Goal: Task Accomplishment & Management: Use online tool/utility

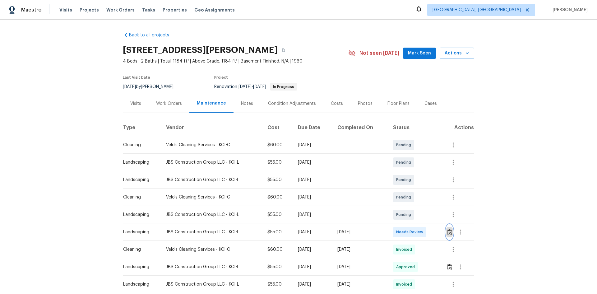
click at [321, 188] on img "button" at bounding box center [449, 232] width 5 height 6
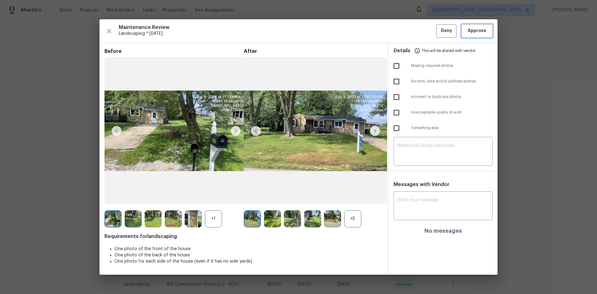
click at [321, 30] on button "Approve" at bounding box center [476, 30] width 31 height 13
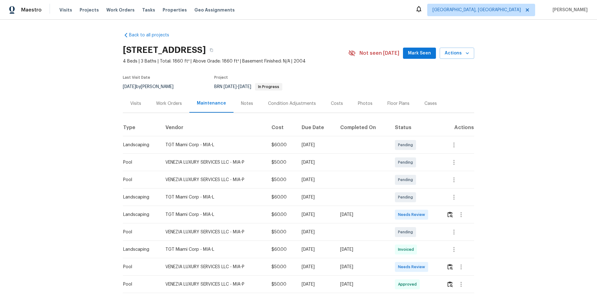
click at [347, 196] on tr "Landscaping TGT Miami Corp - MIA-L $60.00 Mon, Aug 11 2025 Mon, Aug 11 2025 Nee…" at bounding box center [298, 214] width 351 height 17
click at [424, 196] on td "Needs Review" at bounding box center [416, 214] width 52 height 17
click at [424, 196] on img "button" at bounding box center [449, 214] width 5 height 6
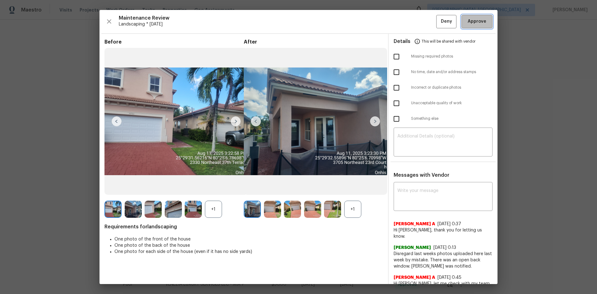
click at [424, 19] on span "Approve" at bounding box center [476, 22] width 19 height 8
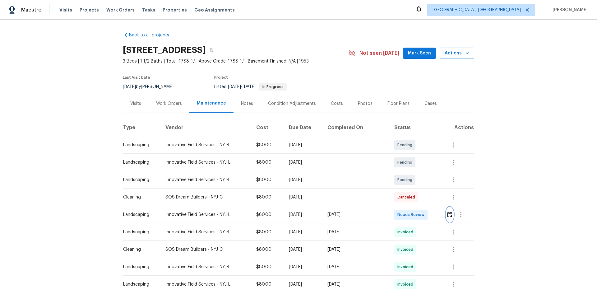
click at [424, 196] on img "button" at bounding box center [449, 214] width 5 height 6
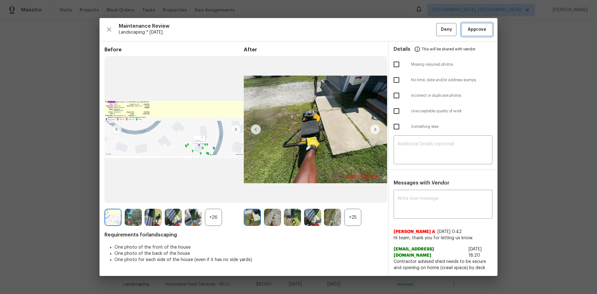
click at [424, 32] on span "Approve" at bounding box center [476, 30] width 19 height 8
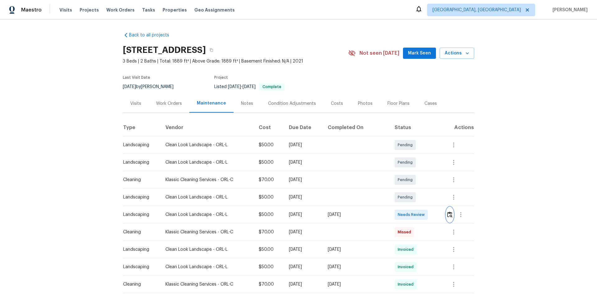
click at [424, 196] on img "button" at bounding box center [449, 214] width 5 height 6
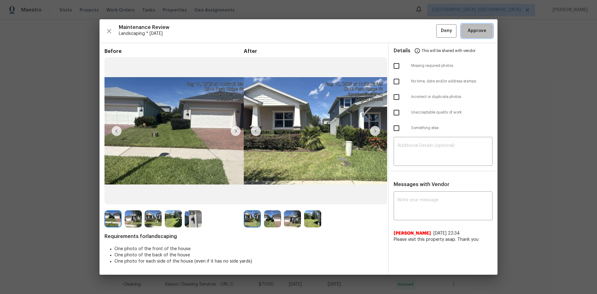
click at [424, 33] on span "Approve" at bounding box center [476, 31] width 19 height 8
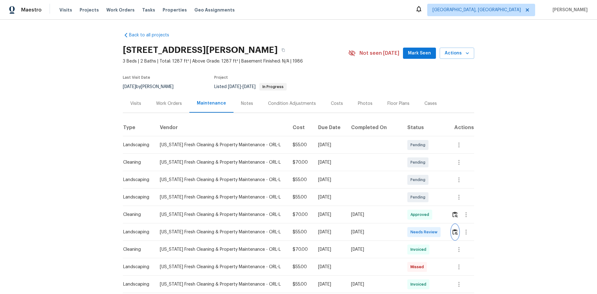
click at [424, 196] on img "button" at bounding box center [454, 232] width 5 height 6
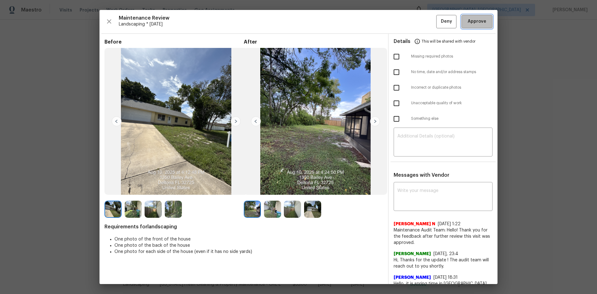
click at [424, 26] on button "Approve" at bounding box center [476, 21] width 31 height 13
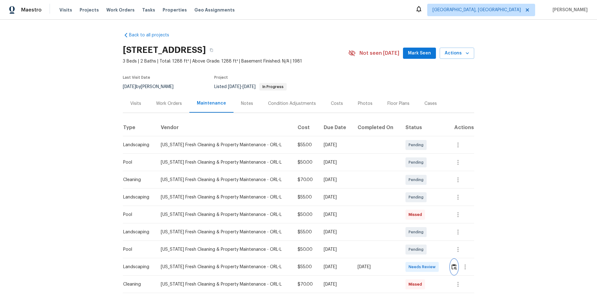
click at [424, 196] on img "button" at bounding box center [453, 267] width 5 height 6
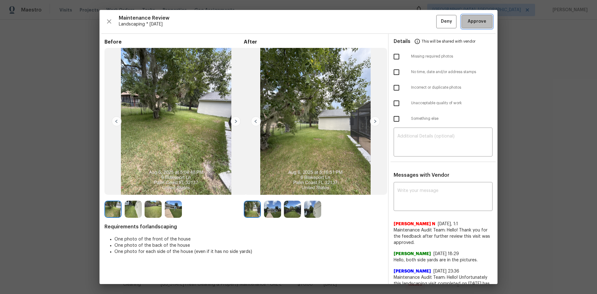
click at [424, 19] on span "Approve" at bounding box center [476, 22] width 19 height 8
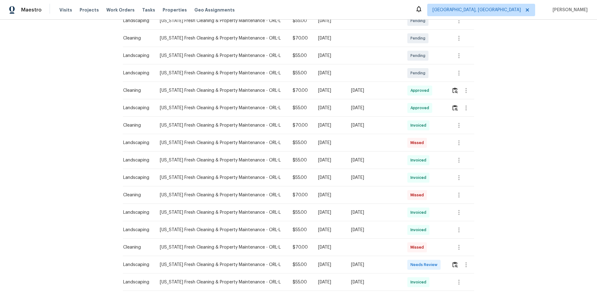
scroll to position [186, 0]
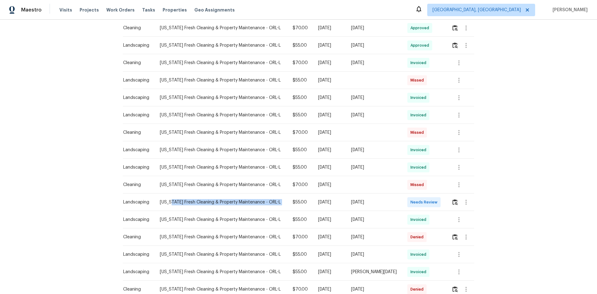
drag, startPoint x: 227, startPoint y: 206, endPoint x: 311, endPoint y: 205, distance: 84.2
click at [303, 196] on tr "Landscaping Florida Fresh Cleaning & Property Maintenance - ORL-L $55.00 Fri, A…" at bounding box center [298, 201] width 351 height 17
drag, startPoint x: 359, startPoint y: 203, endPoint x: 371, endPoint y: 201, distance: 11.6
click at [359, 196] on div "[DATE]" at bounding box center [374, 202] width 47 height 6
click at [424, 196] on img "button" at bounding box center [454, 202] width 5 height 6
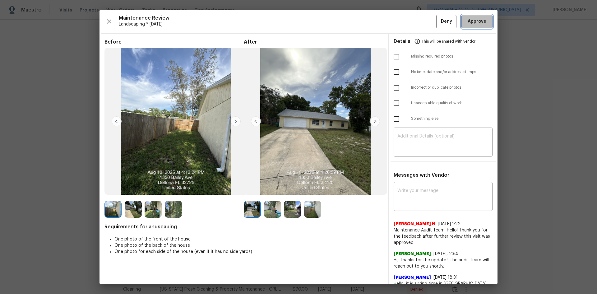
click at [424, 21] on span "Approve" at bounding box center [476, 22] width 19 height 8
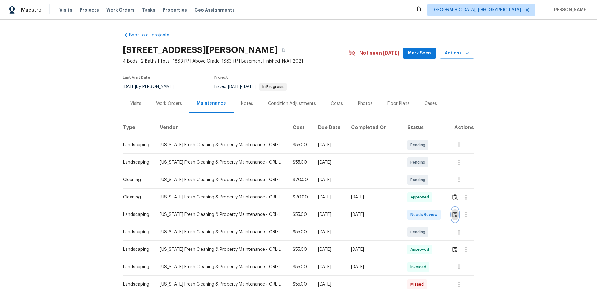
click at [424, 196] on img "button" at bounding box center [454, 214] width 5 height 6
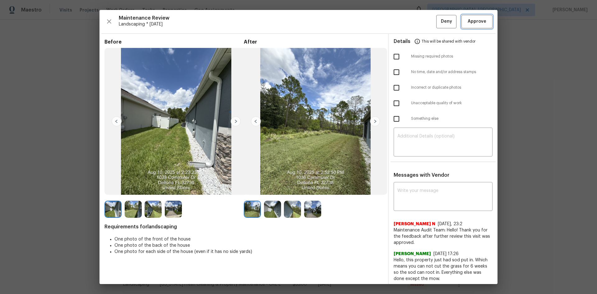
click at [424, 28] on button "Approve" at bounding box center [476, 21] width 31 height 13
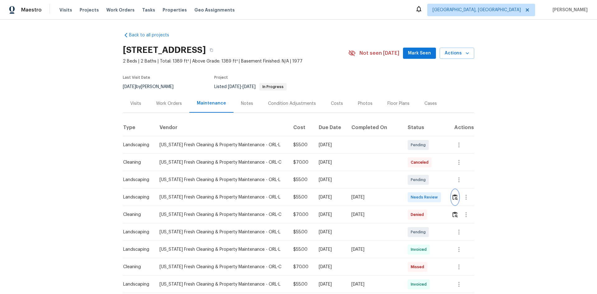
click at [424, 196] on img "button" at bounding box center [454, 197] width 5 height 6
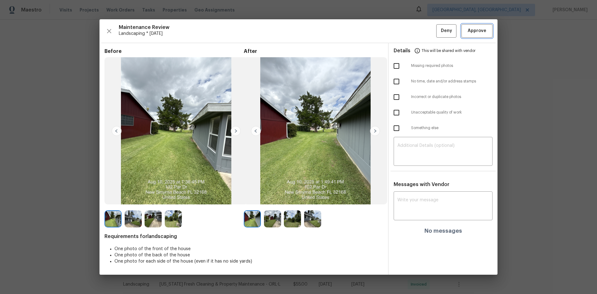
drag, startPoint x: 469, startPoint y: 29, endPoint x: 473, endPoint y: 28, distance: 4.4
click at [424, 29] on span "Approve" at bounding box center [476, 31] width 19 height 8
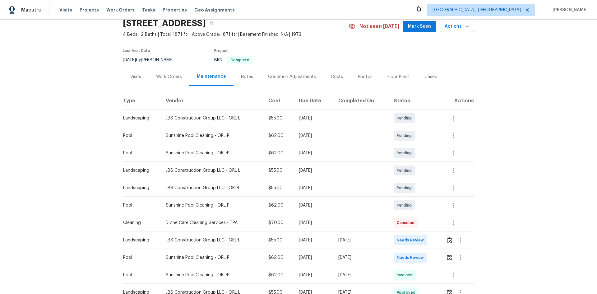
scroll to position [62, 0]
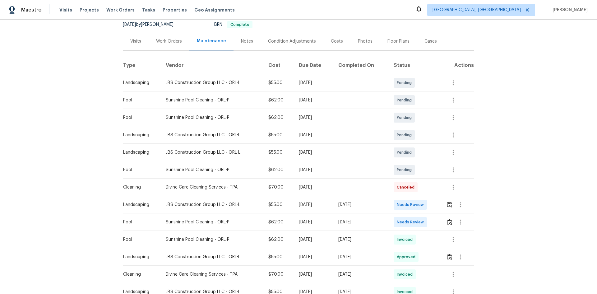
drag, startPoint x: 364, startPoint y: 208, endPoint x: 435, endPoint y: 210, distance: 70.9
click at [414, 196] on tbody "Landscaping JBS Construction Group LLC - ORL-L $55.00 [DATE] Pending Pool Sunsh…" at bounding box center [298, 291] width 351 height 435
click at [424, 196] on td "Needs Review" at bounding box center [414, 204] width 53 height 17
click at [424, 196] on button "button" at bounding box center [449, 204] width 7 height 15
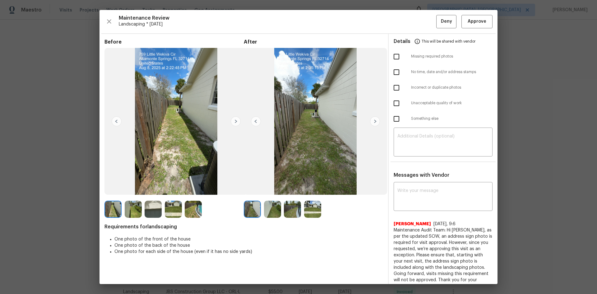
click at [424, 14] on div "Maintenance Review Landscaping * [DATE] Deny Approve Before After Requirements …" at bounding box center [298, 147] width 398 height 274
click at [424, 18] on span "Approve" at bounding box center [476, 22] width 19 height 8
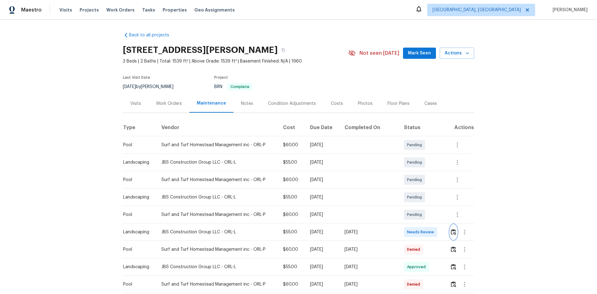
click at [424, 196] on img "button" at bounding box center [453, 232] width 5 height 6
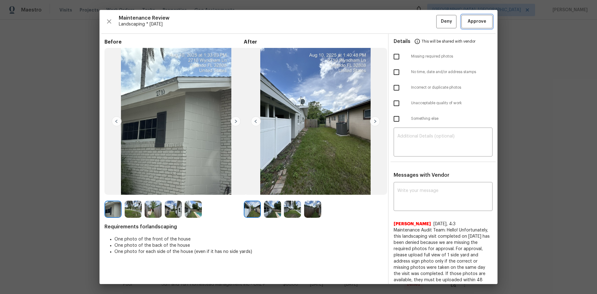
click at [424, 17] on button "Approve" at bounding box center [476, 21] width 31 height 13
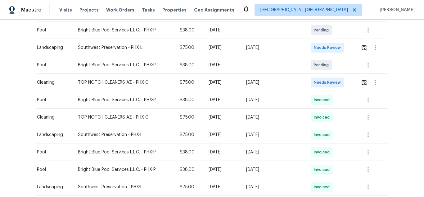
scroll to position [155, 0]
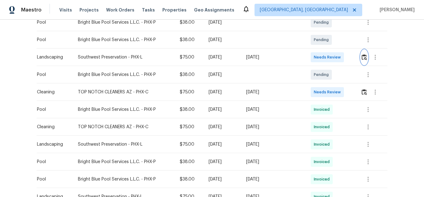
click at [364, 55] on img "button" at bounding box center [364, 57] width 5 height 6
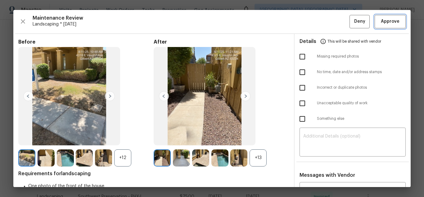
click at [387, 21] on span "Approve" at bounding box center [390, 22] width 19 height 8
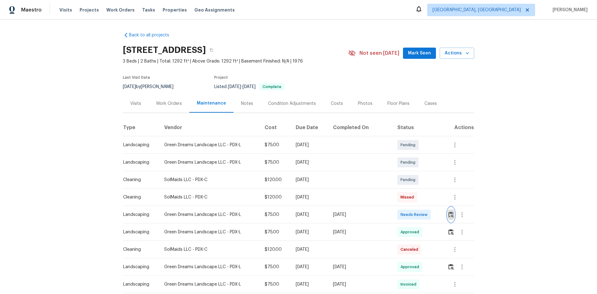
click at [424, 196] on img "button" at bounding box center [450, 214] width 5 height 6
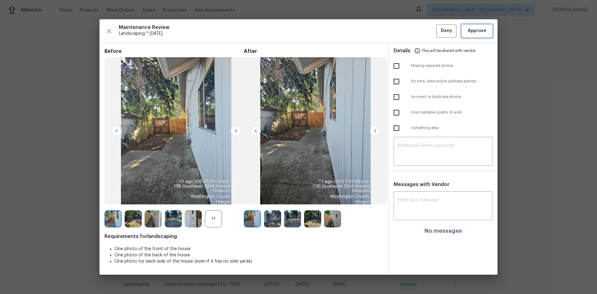
click at [424, 31] on span "Approve" at bounding box center [476, 31] width 19 height 8
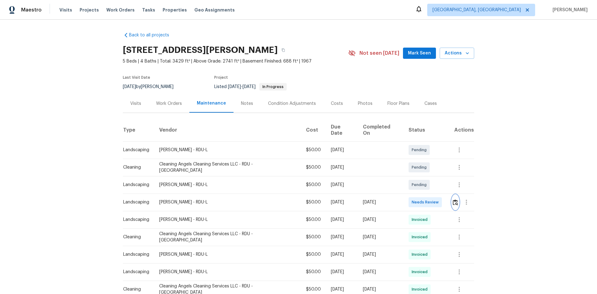
click at [424, 196] on img "button" at bounding box center [454, 202] width 5 height 6
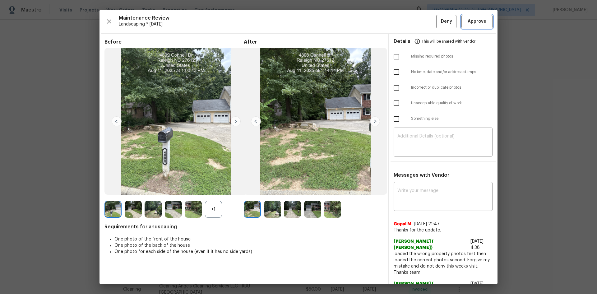
click at [424, 21] on span "Approve" at bounding box center [476, 22] width 19 height 8
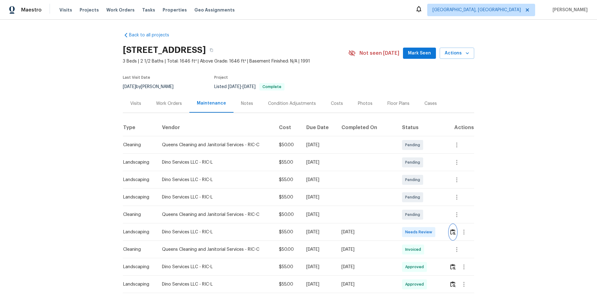
click at [424, 196] on img "button" at bounding box center [452, 232] width 5 height 6
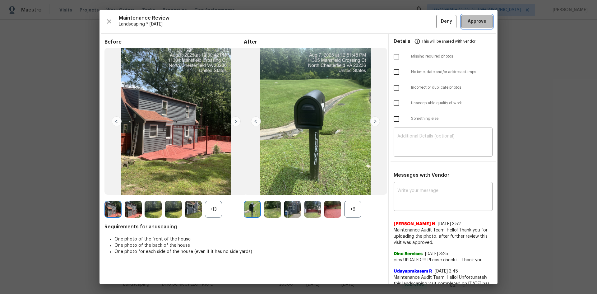
click at [424, 21] on button "Approve" at bounding box center [476, 21] width 31 height 13
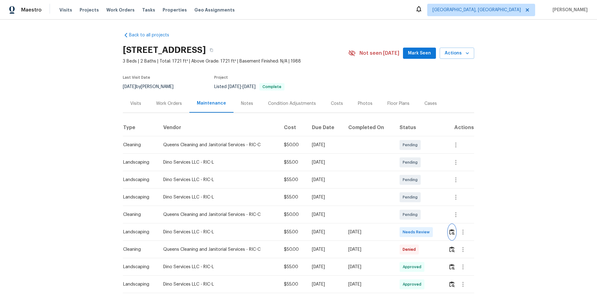
click at [424, 196] on img "button" at bounding box center [451, 232] width 5 height 6
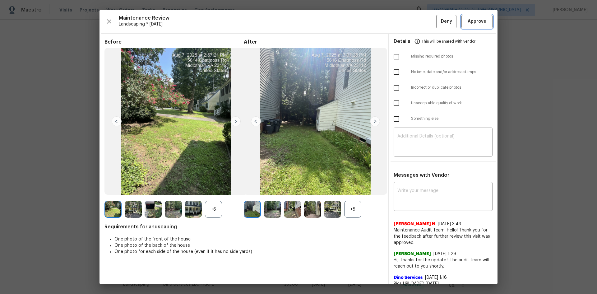
click at [424, 19] on span "Approve" at bounding box center [476, 22] width 21 height 8
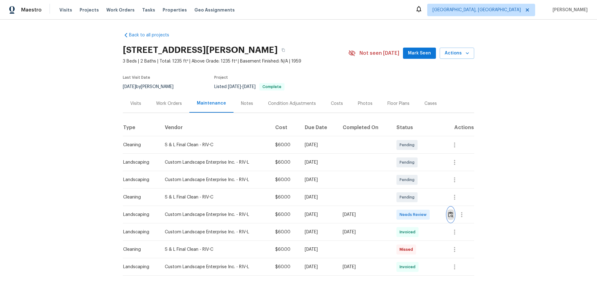
click at [424, 196] on img "button" at bounding box center [450, 214] width 5 height 6
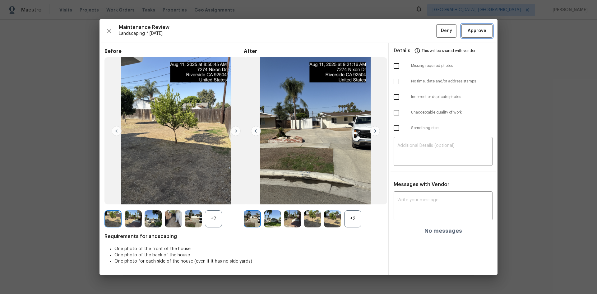
click at [424, 33] on span "Approve" at bounding box center [476, 31] width 21 height 8
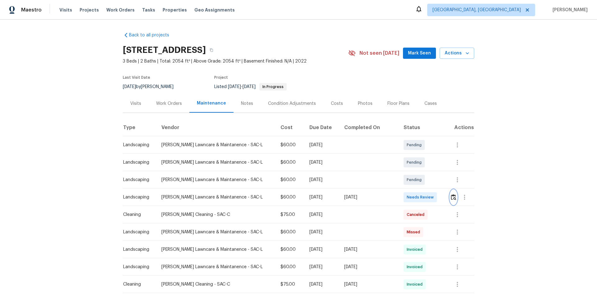
click at [424, 196] on img "button" at bounding box center [453, 197] width 5 height 6
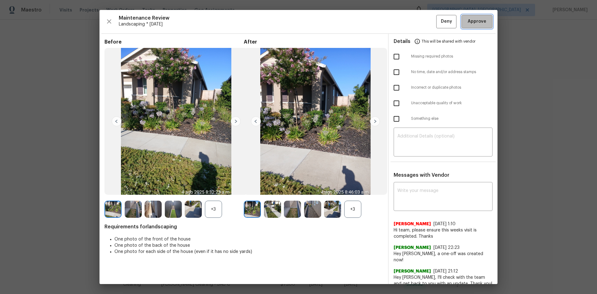
click at [424, 23] on span "Approve" at bounding box center [476, 22] width 19 height 8
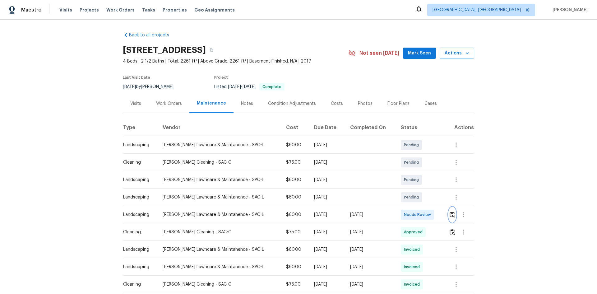
click at [424, 196] on img "button" at bounding box center [451, 214] width 5 height 6
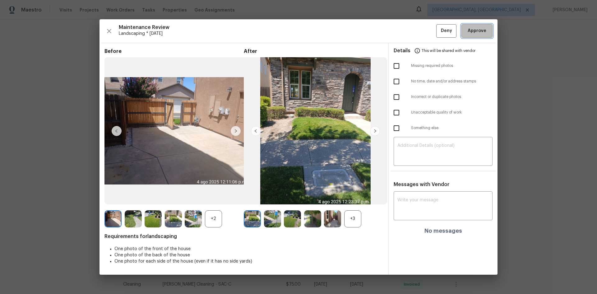
drag, startPoint x: 474, startPoint y: 30, endPoint x: 484, endPoint y: 31, distance: 10.4
click at [424, 29] on span "Approve" at bounding box center [476, 31] width 19 height 8
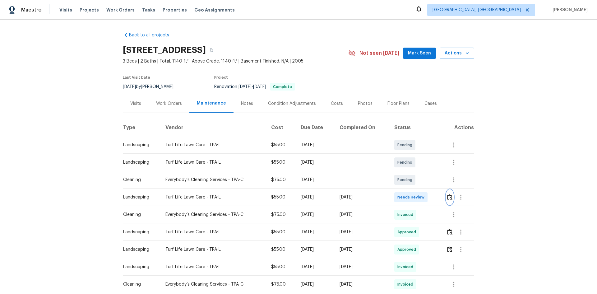
click at [424, 193] on button "button" at bounding box center [449, 197] width 7 height 15
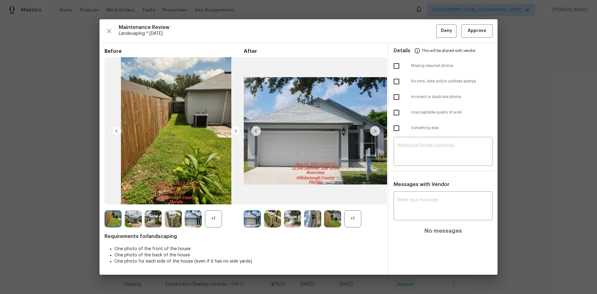
click at [424, 23] on div "Maintenance Review Landscaping * Mon, Aug 11 Deny Approve Before +1 After +1 Re…" at bounding box center [298, 146] width 398 height 255
click at [424, 29] on span "Approve" at bounding box center [476, 31] width 19 height 8
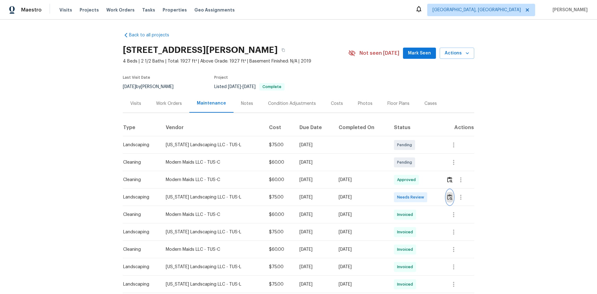
click at [424, 196] on img "button" at bounding box center [449, 197] width 5 height 6
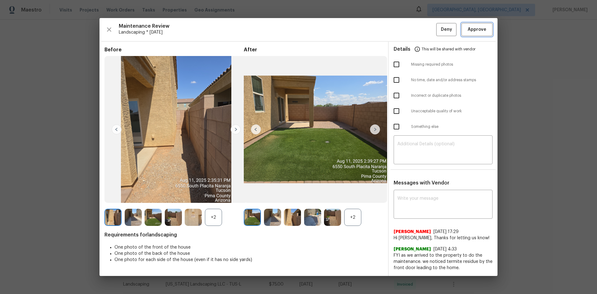
click at [424, 31] on span "Approve" at bounding box center [476, 30] width 19 height 8
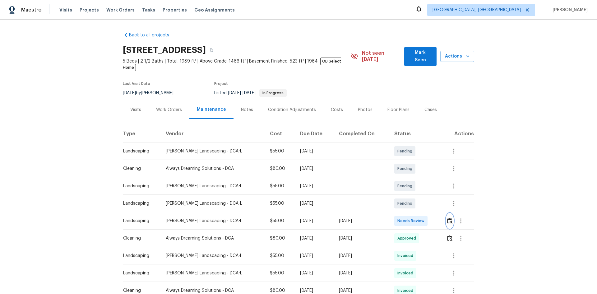
click at [424, 196] on img "button" at bounding box center [449, 221] width 5 height 6
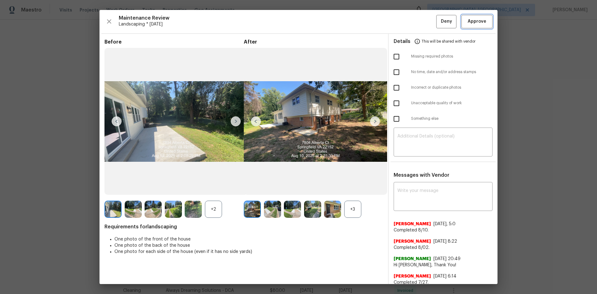
click at [424, 19] on span "Approve" at bounding box center [476, 22] width 19 height 8
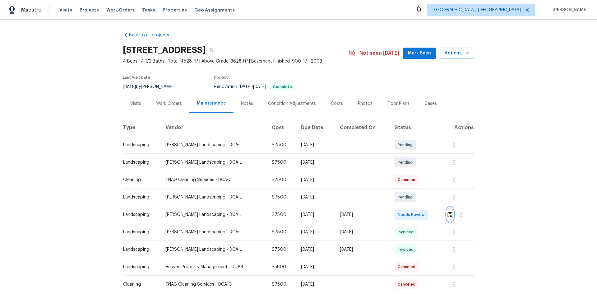
click at [424, 196] on img "button" at bounding box center [449, 214] width 5 height 6
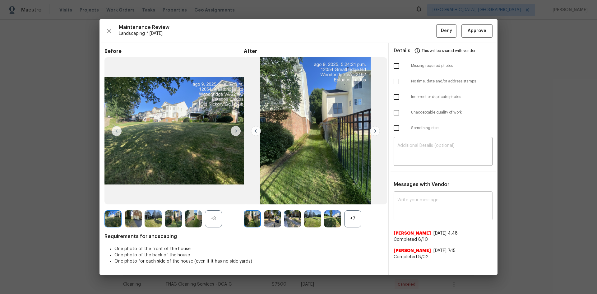
click at [416, 196] on textarea at bounding box center [442, 206] width 91 height 17
paste textarea "Maintenance Audit Team: Hello! After further review, the visit on 06/05/2025, h…"
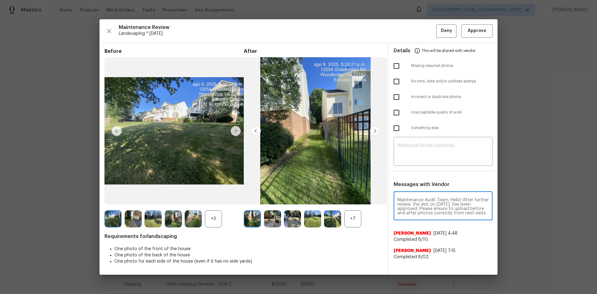
scroll to position [9, 0]
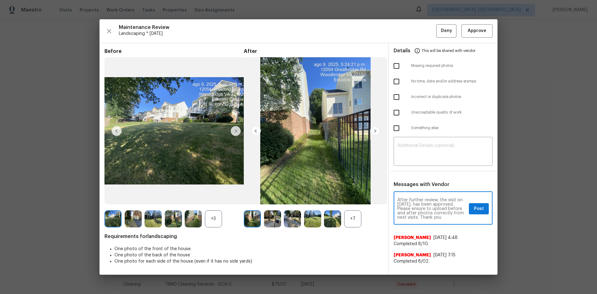
click at [418, 196] on textarea "Maintenance Audit Team: Hello! After further review, the visit on 06/05/2025, h…" at bounding box center [431, 209] width 69 height 22
type textarea "Maintenance Audit Team: Hello! After further review, the visit on 08/11/2025, h…"
click at [424, 196] on span "Post" at bounding box center [479, 209] width 10 height 8
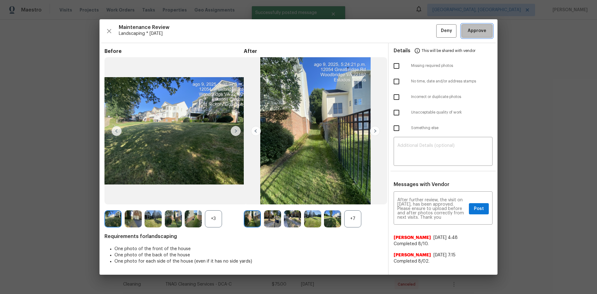
click at [424, 31] on span "Approve" at bounding box center [476, 31] width 19 height 8
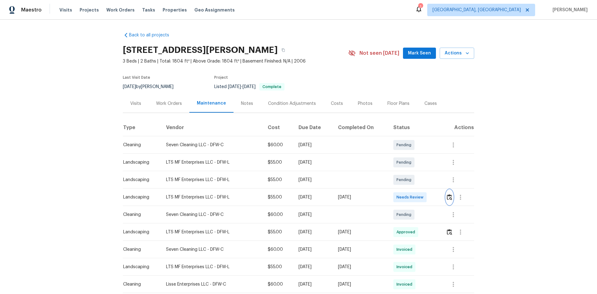
click at [424, 196] on img "button" at bounding box center [449, 197] width 5 height 6
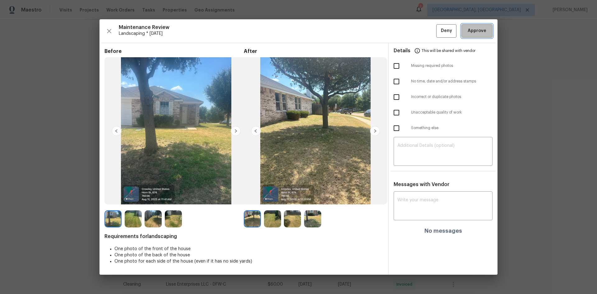
click at [424, 37] on button "Approve" at bounding box center [476, 30] width 31 height 13
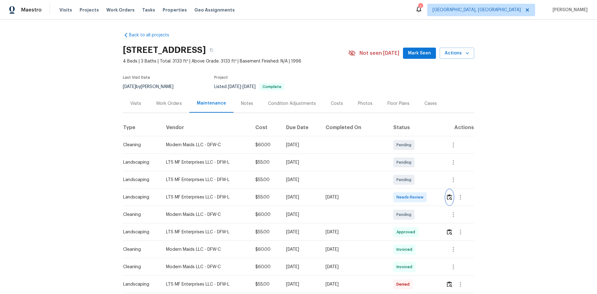
click at [424, 196] on button "button" at bounding box center [449, 197] width 7 height 15
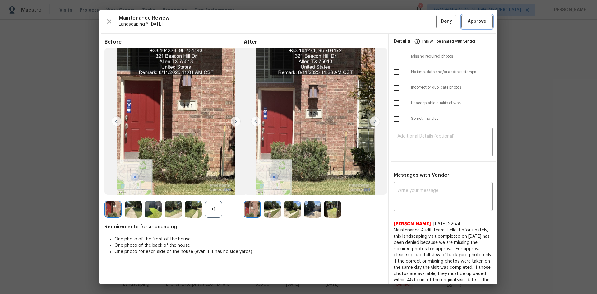
click at [424, 22] on span "Approve" at bounding box center [476, 22] width 19 height 8
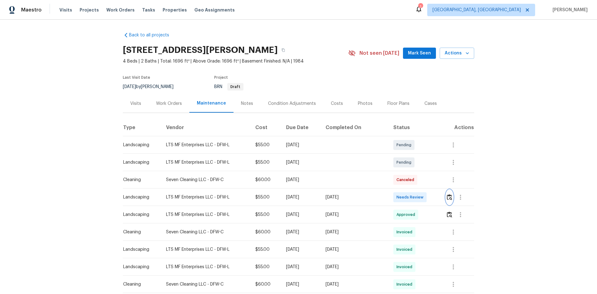
click at [424, 196] on button "button" at bounding box center [449, 197] width 7 height 15
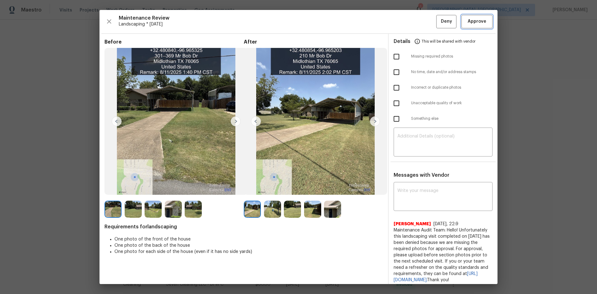
click at [424, 24] on span "Approve" at bounding box center [476, 22] width 21 height 8
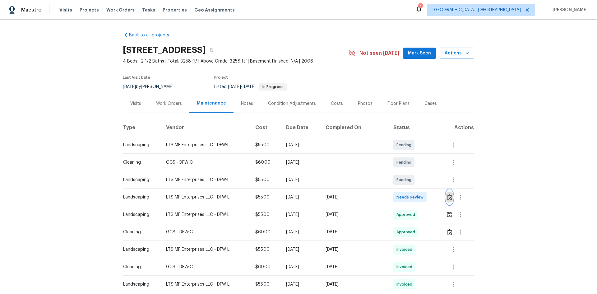
click at [424, 196] on button "button" at bounding box center [449, 197] width 7 height 15
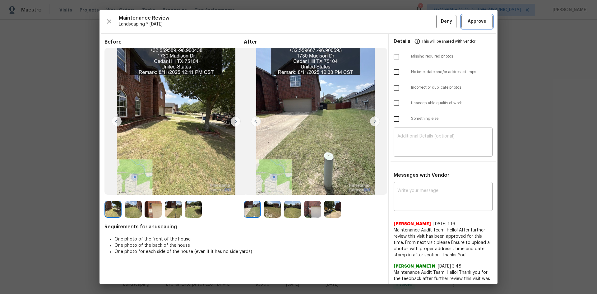
click at [424, 21] on span "Approve" at bounding box center [476, 22] width 19 height 8
